Goal: Navigation & Orientation: Find specific page/section

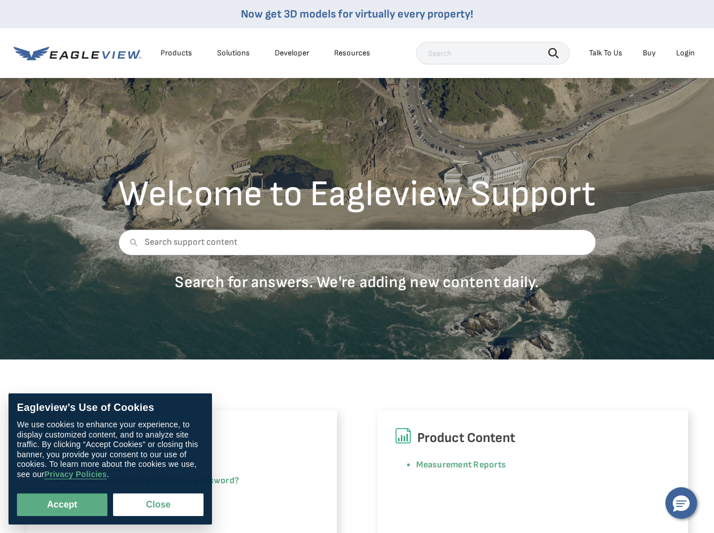
click at [357, 266] on div at bounding box center [357, 251] width 478 height 43
click at [176, 53] on div "Products" at bounding box center [177, 53] width 32 height 10
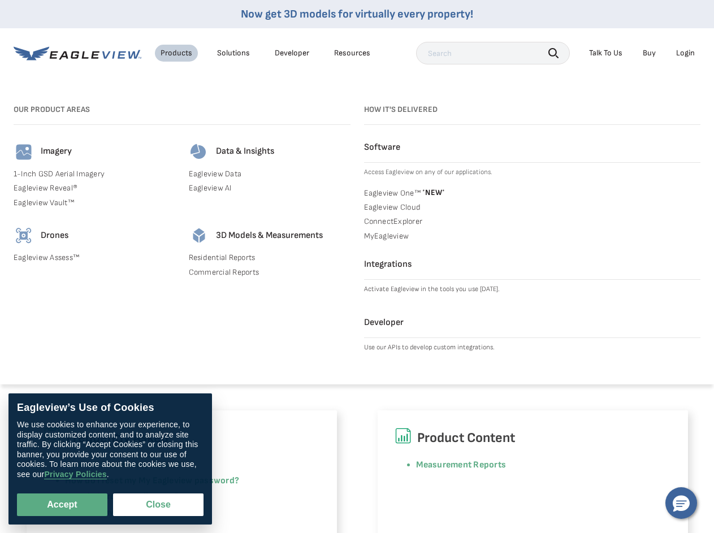
click at [234, 53] on div "Solutions" at bounding box center [233, 53] width 33 height 10
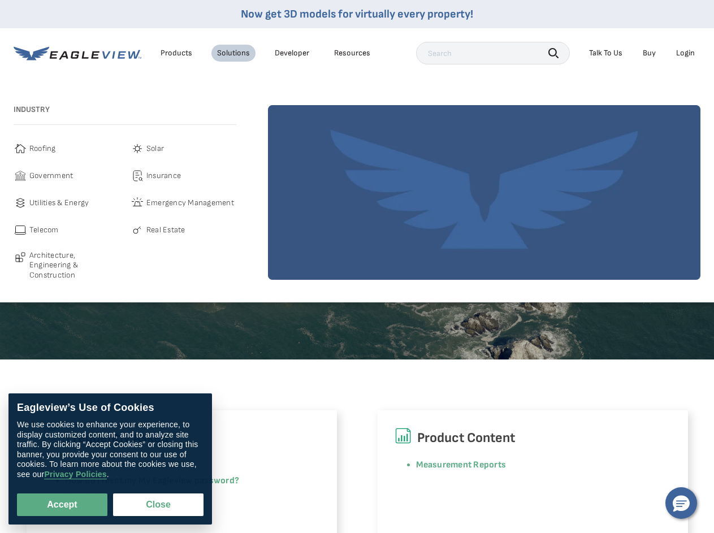
click at [352, 53] on div "Resources" at bounding box center [352, 53] width 36 height 10
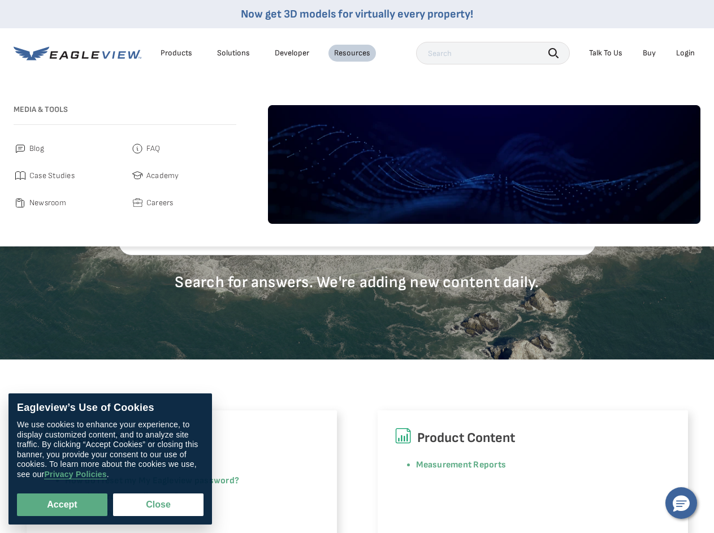
click at [554, 53] on icon "button" at bounding box center [554, 53] width 10 height 10
click at [606, 53] on div "Talk To Us" at bounding box center [605, 53] width 33 height 10
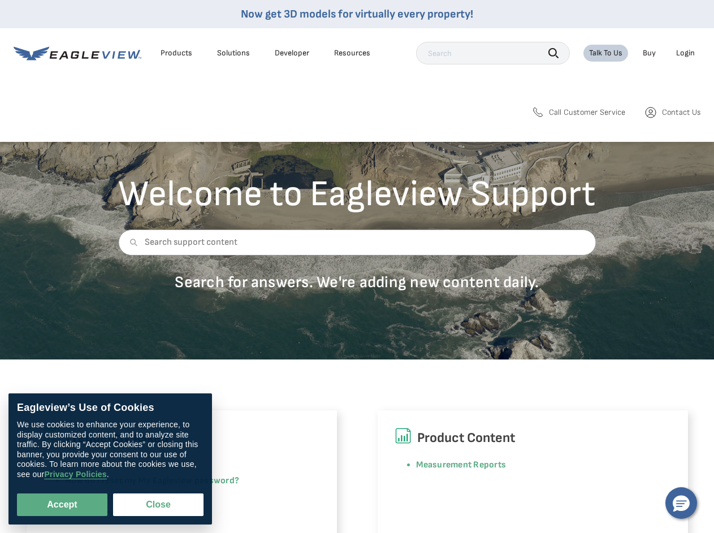
click at [685, 53] on div "Login" at bounding box center [685, 53] width 19 height 10
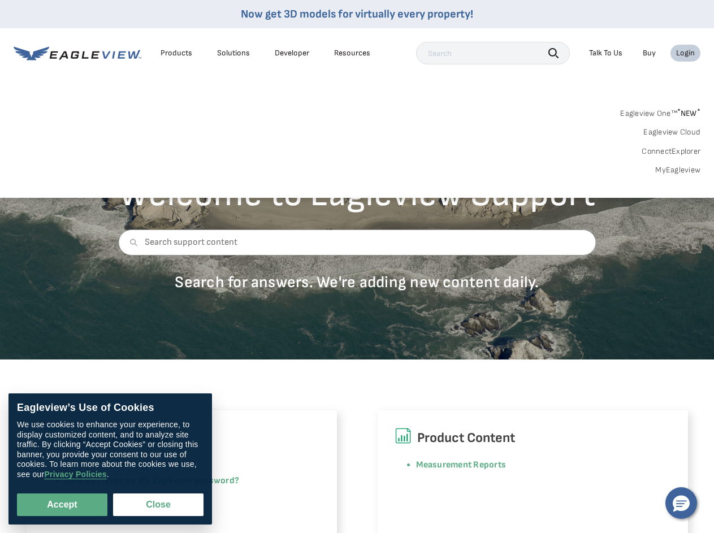
click at [131, 243] on icon at bounding box center [134, 243] width 8 height 8
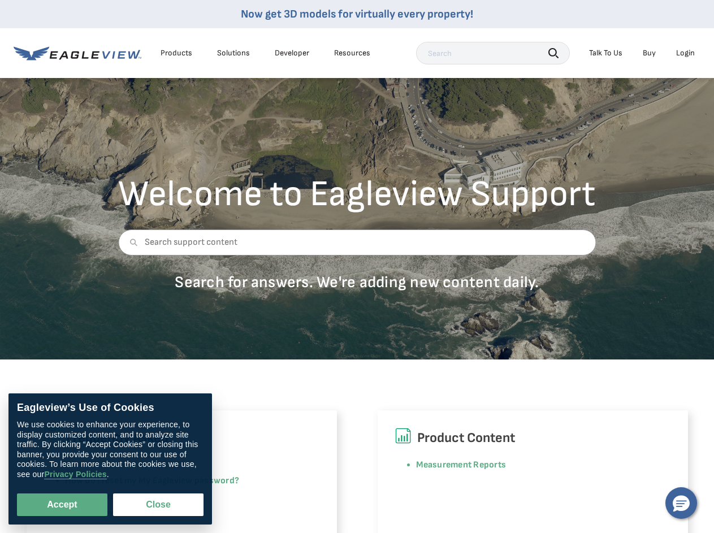
click at [62, 505] on button "Accept" at bounding box center [62, 505] width 90 height 23
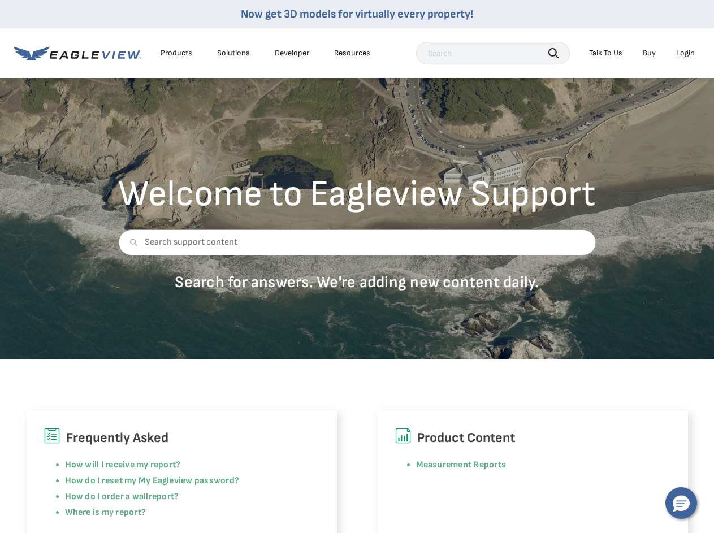
click at [158, 505] on button "Close" at bounding box center [156, 502] width 86 height 21
checkbox input "false"
